Goal: Check status: Check status

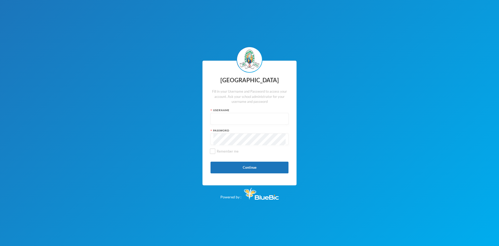
click at [236, 121] on input "text" at bounding box center [249, 119] width 72 height 12
paste input "p-glh22e01"
type input "p-glh22e01"
click at [251, 165] on button "Continue" at bounding box center [249, 167] width 78 height 12
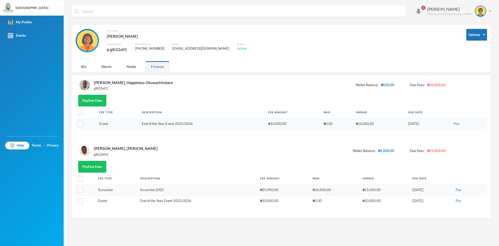
click at [425, 8] on span "4" at bounding box center [423, 8] width 4 height 4
click at [387, 43] on div "Full name [PERSON_NAME] Guardian ID p-glh22e01 Mobile Phone [PHONE_NUMBER] Emai…" at bounding box center [267, 43] width 383 height 29
